Goal: Information Seeking & Learning: Learn about a topic

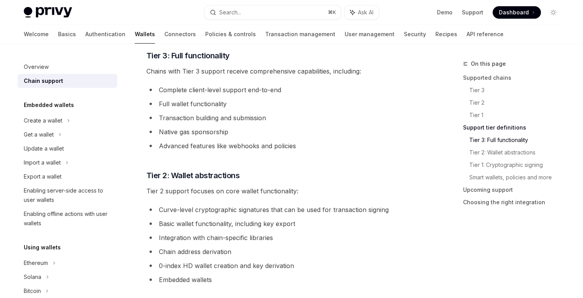
scroll to position [447, 0]
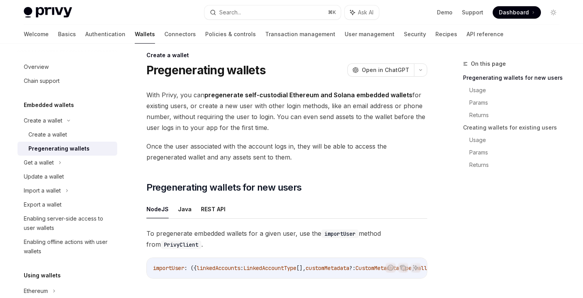
scroll to position [9, 0]
click at [286, 14] on button "Search... ⌘ K" at bounding box center [273, 12] width 136 height 14
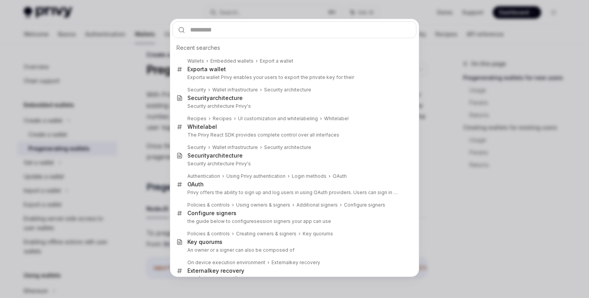
click at [451, 64] on div "Recent searches Wallets Embedded wallets Export a wallet Export a wallet Export…" at bounding box center [294, 149] width 589 height 298
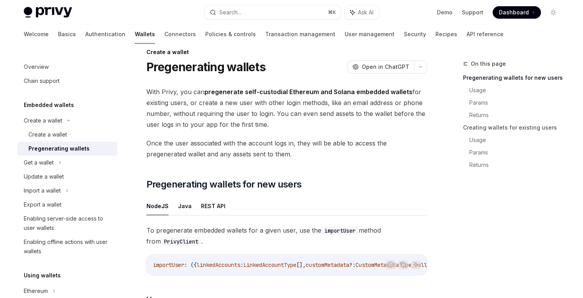
scroll to position [12, 0]
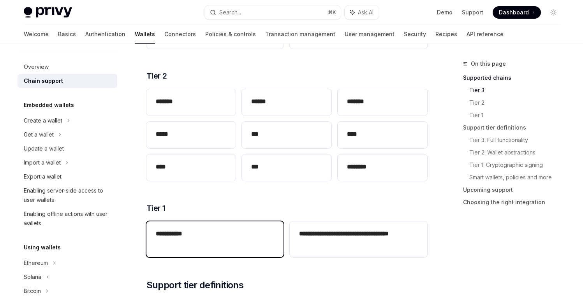
scroll to position [117, 0]
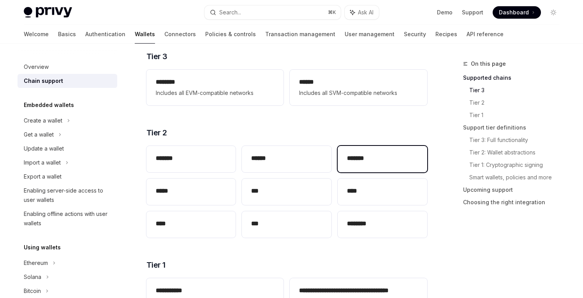
click at [375, 161] on h2 "*******" at bounding box center [382, 158] width 71 height 9
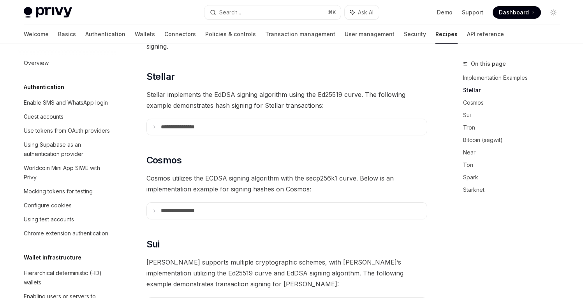
scroll to position [233, 0]
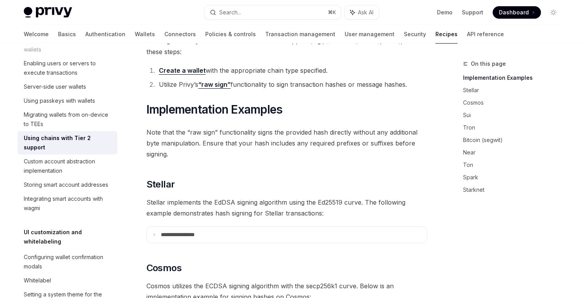
scroll to position [182, 0]
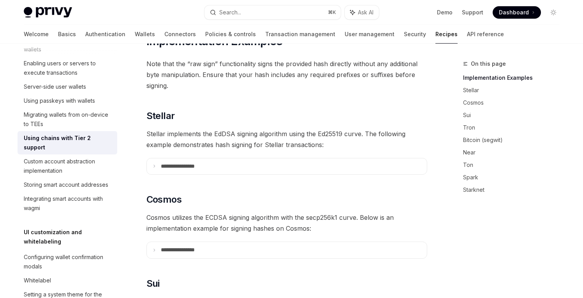
type textarea "*"
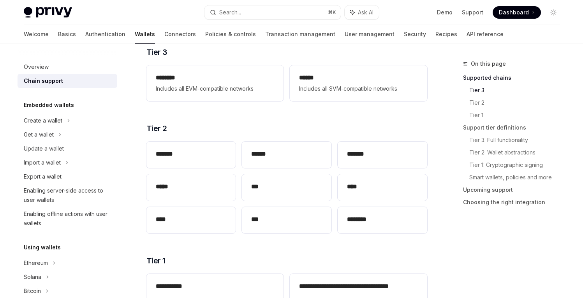
scroll to position [117, 0]
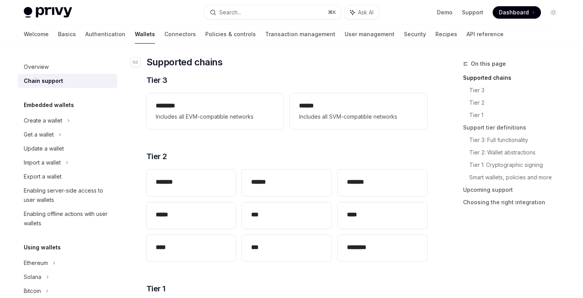
scroll to position [94, 0]
click at [363, 184] on h2 "*******" at bounding box center [382, 181] width 71 height 9
type textarea "*"
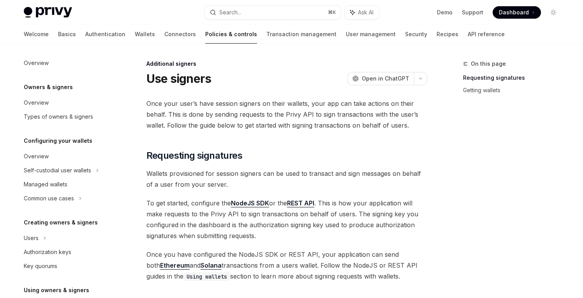
scroll to position [247, 0]
